Goal: Task Accomplishment & Management: Use online tool/utility

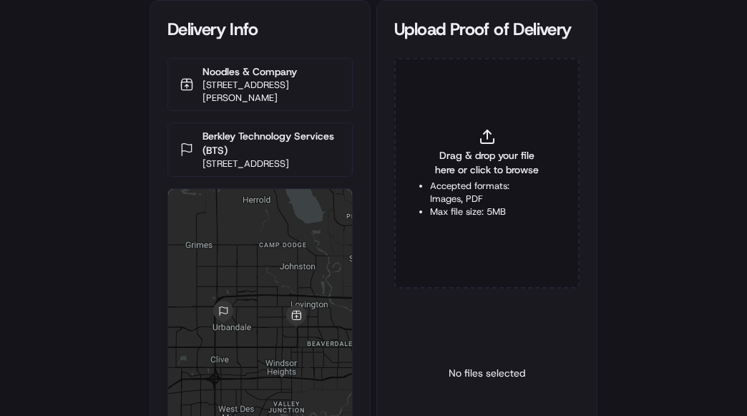
click at [84, 180] on div "Delivery Info Noodles & Company 5840 Douglas Ave, Des Moines, IA 50310, USA Ber…" at bounding box center [373, 208] width 747 height 416
